Goal: Task Accomplishment & Management: Use online tool/utility

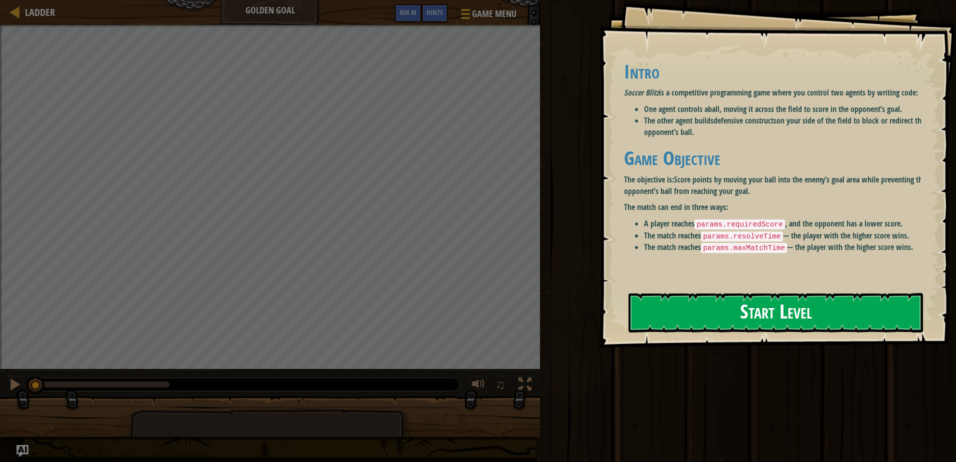
click at [723, 306] on button "Start Level" at bounding box center [776, 313] width 295 height 40
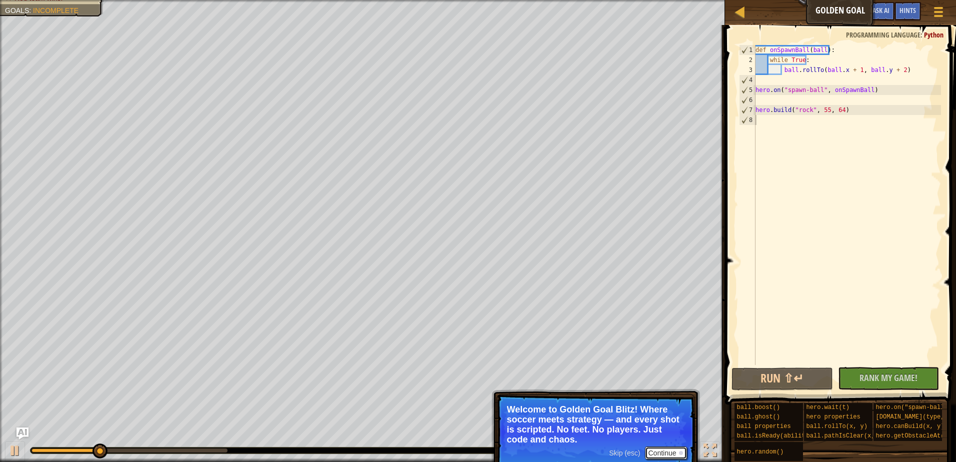
click at [661, 451] on button "Continue" at bounding box center [666, 453] width 42 height 13
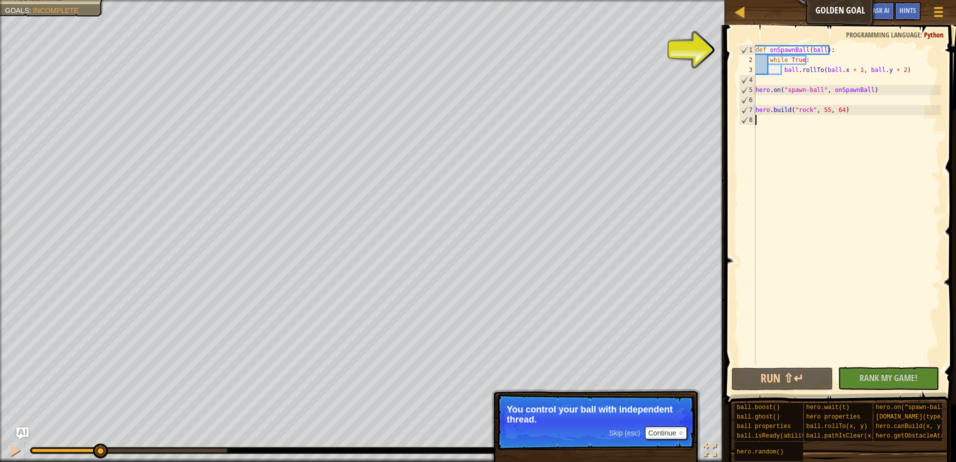
click at [634, 418] on p "You control your ball with independent thread." at bounding box center [596, 415] width 178 height 20
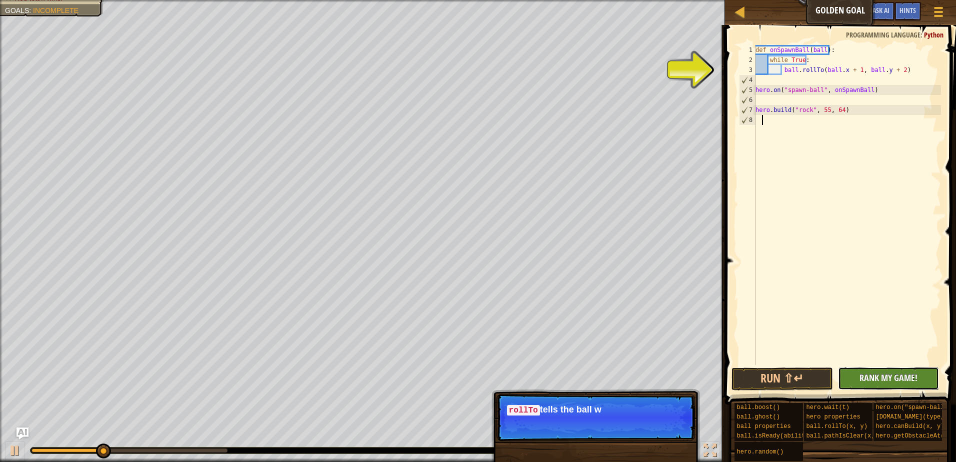
click at [882, 375] on span "Rank My Game!" at bounding box center [889, 378] width 58 height 13
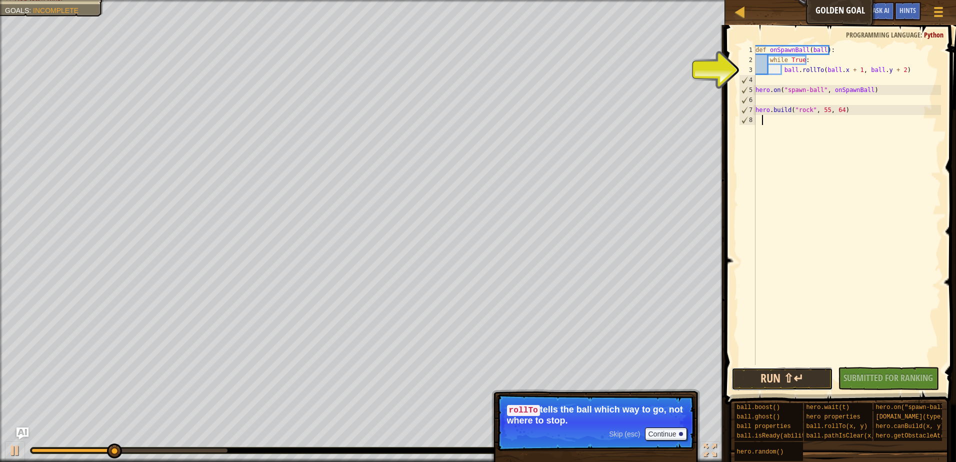
click at [782, 377] on button "Run ⇧↵" at bounding box center [783, 379] width 102 height 23
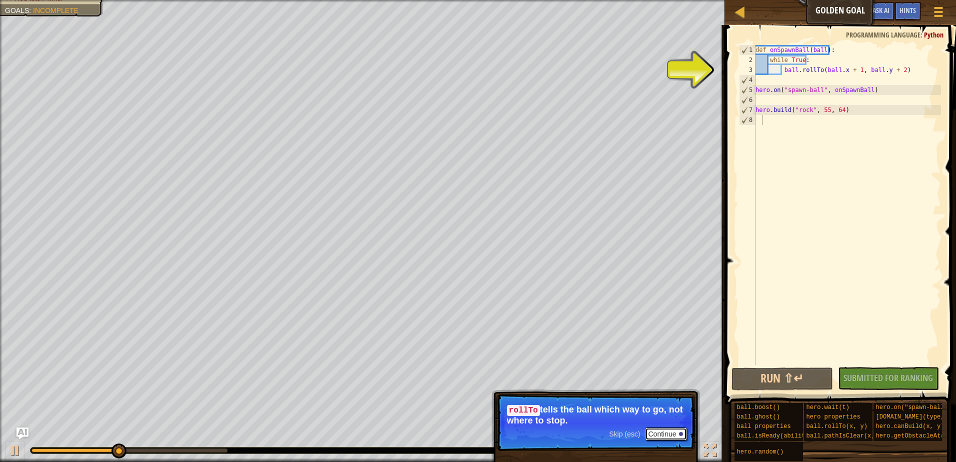
click at [653, 436] on button "Continue" at bounding box center [666, 434] width 42 height 13
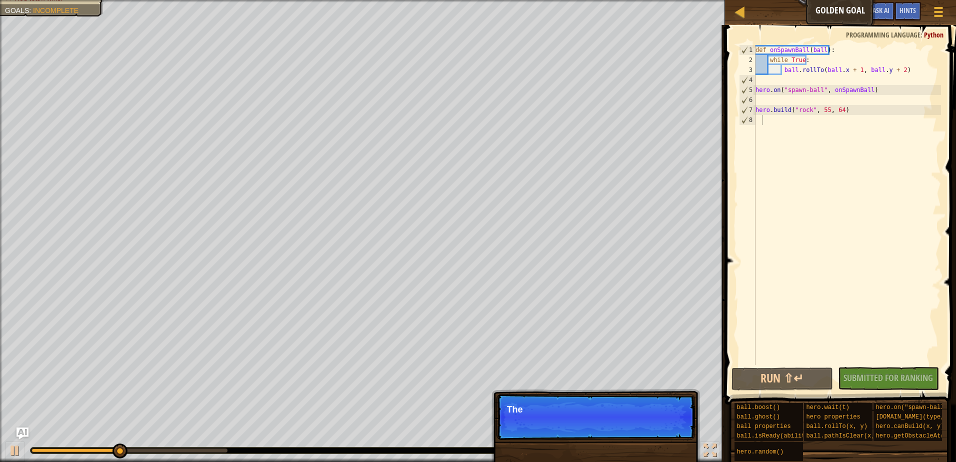
click at [653, 436] on p "Skip (esc) Continue The" at bounding box center [596, 417] width 199 height 46
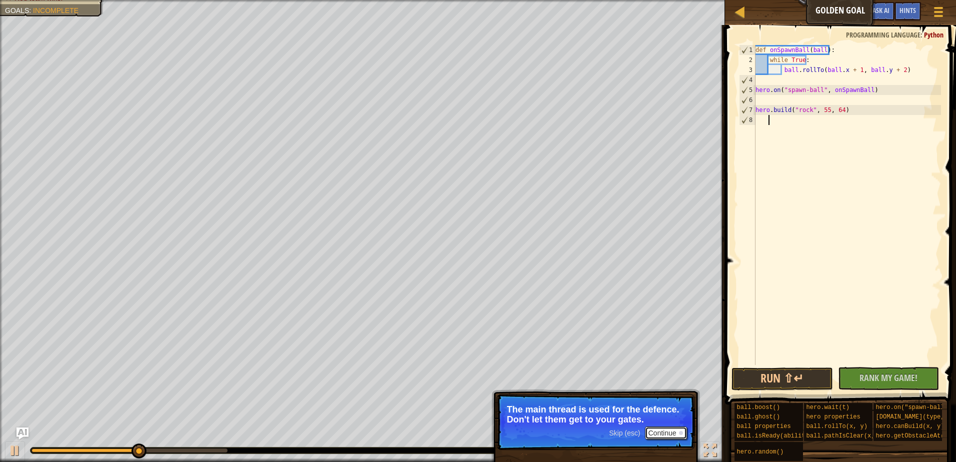
click at [647, 428] on button "Continue" at bounding box center [666, 433] width 42 height 13
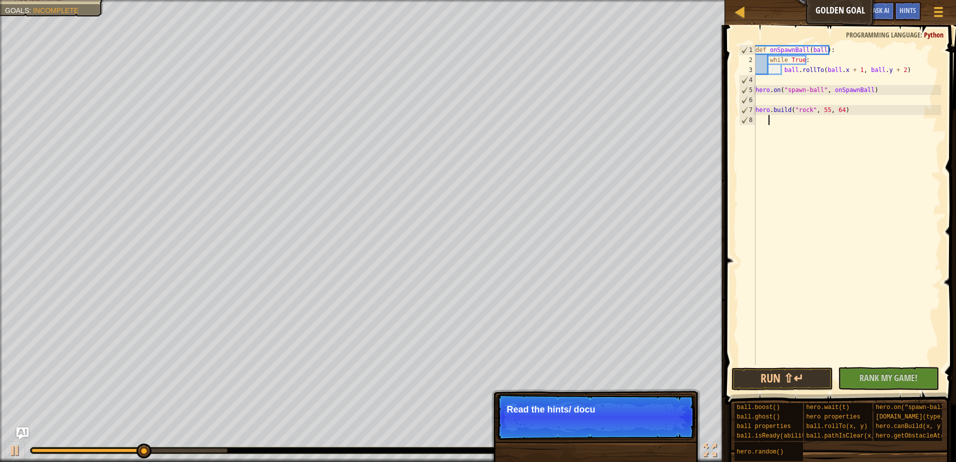
click at [647, 428] on p "Skip (esc) Continue Read the hints/ docu" at bounding box center [596, 417] width 199 height 46
click at [647, 428] on p "Skip (esc) Continue Read the hints/ documentation to learn" at bounding box center [596, 417] width 199 height 46
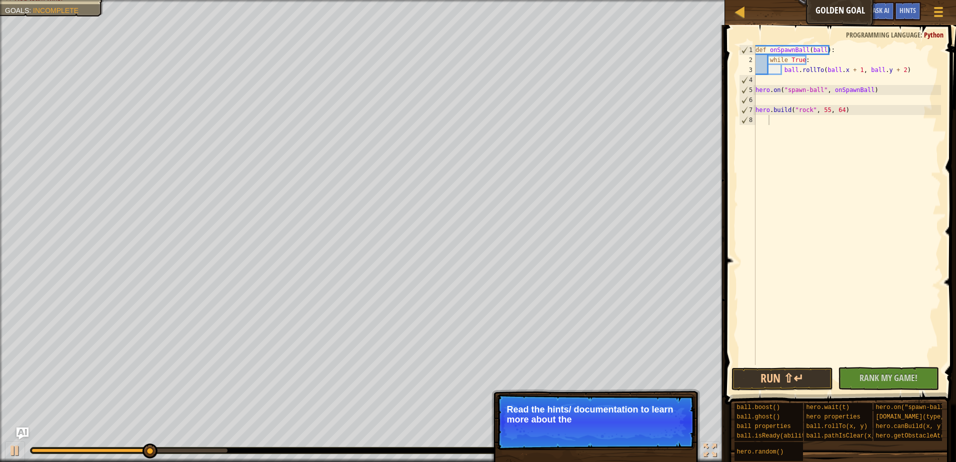
click at [644, 428] on p "Skip (esc) Continue Read the hints/ documentation to learn more about the" at bounding box center [596, 422] width 199 height 56
click at [644, 428] on div "Skip (esc) Continue" at bounding box center [648, 433] width 78 height 13
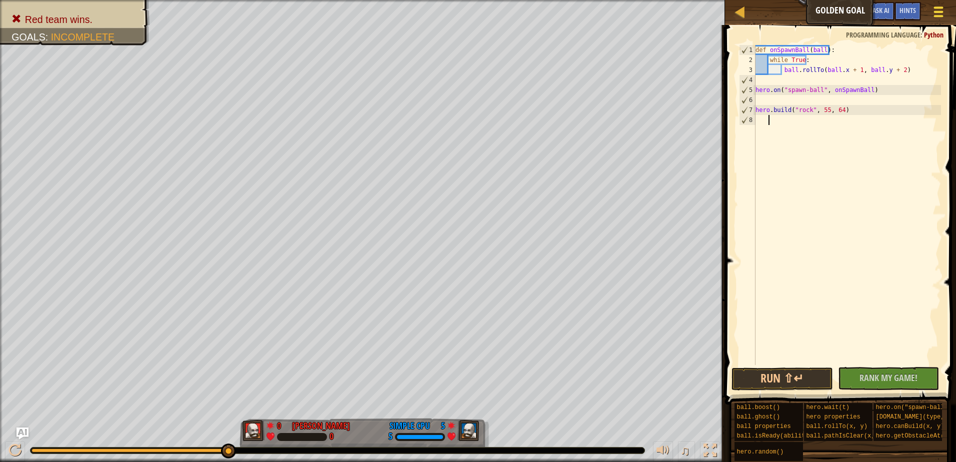
click at [944, 5] on div at bounding box center [939, 12] width 14 height 15
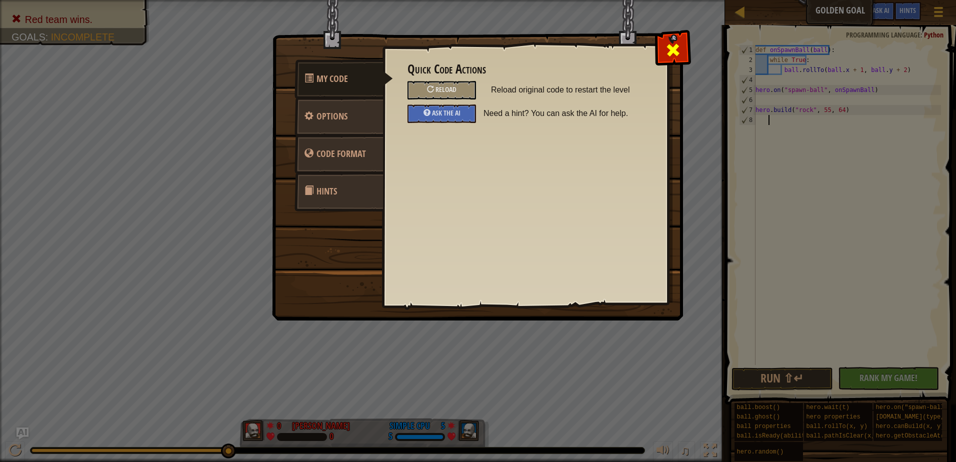
click at [659, 46] on div at bounding box center [673, 48] width 32 height 32
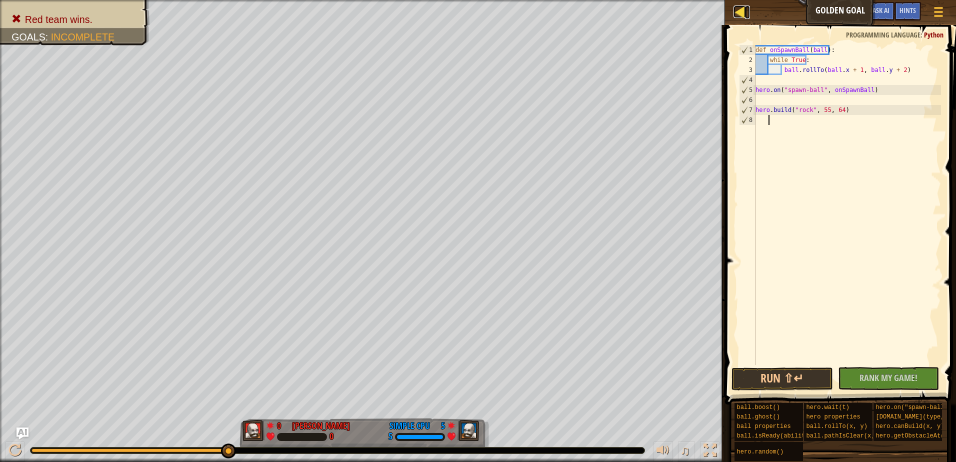
click at [740, 12] on div at bounding box center [740, 12] width 13 height 13
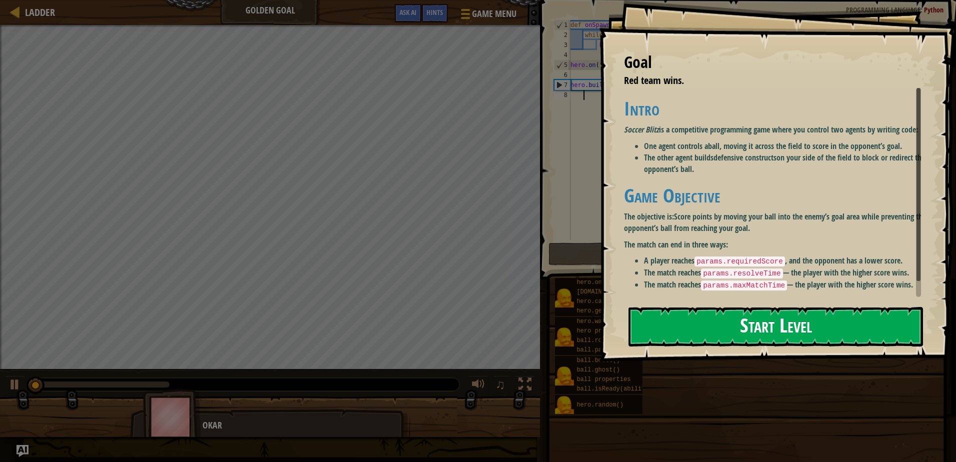
click at [712, 307] on button "Start Level" at bounding box center [776, 327] width 295 height 40
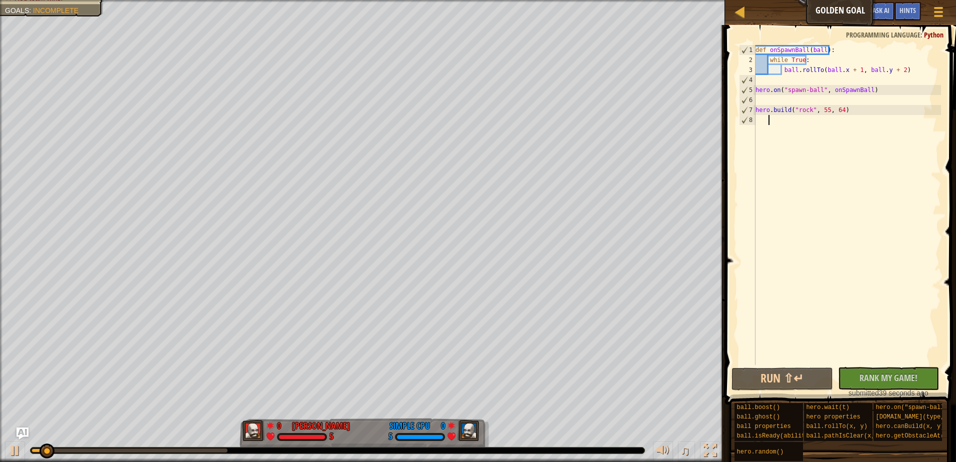
click at [730, 7] on div "Ladder Golden Goal Game Menu Done Hints Ask AI" at bounding box center [840, 12] width 231 height 25
click at [742, 7] on div at bounding box center [740, 12] width 13 height 13
